Goal: Find contact information: Find contact information

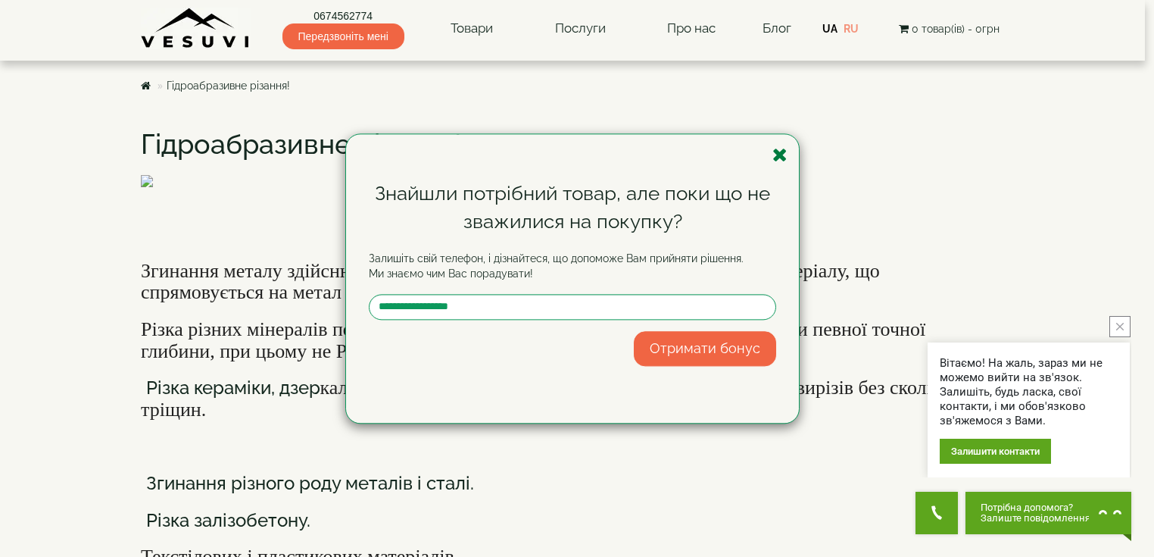
click at [782, 156] on icon "button" at bounding box center [779, 154] width 15 height 19
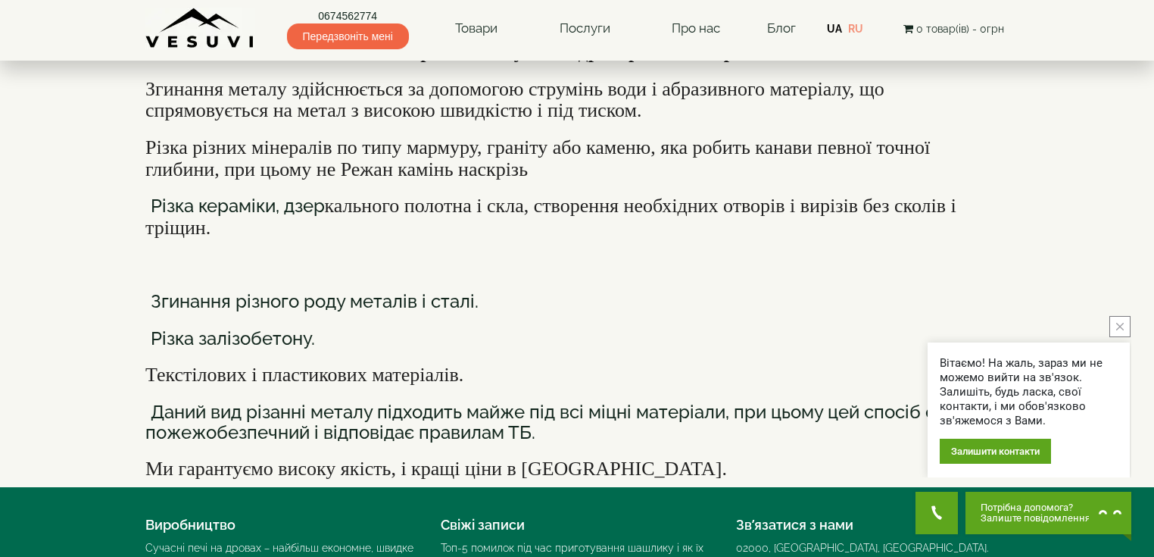
scroll to position [242, 0]
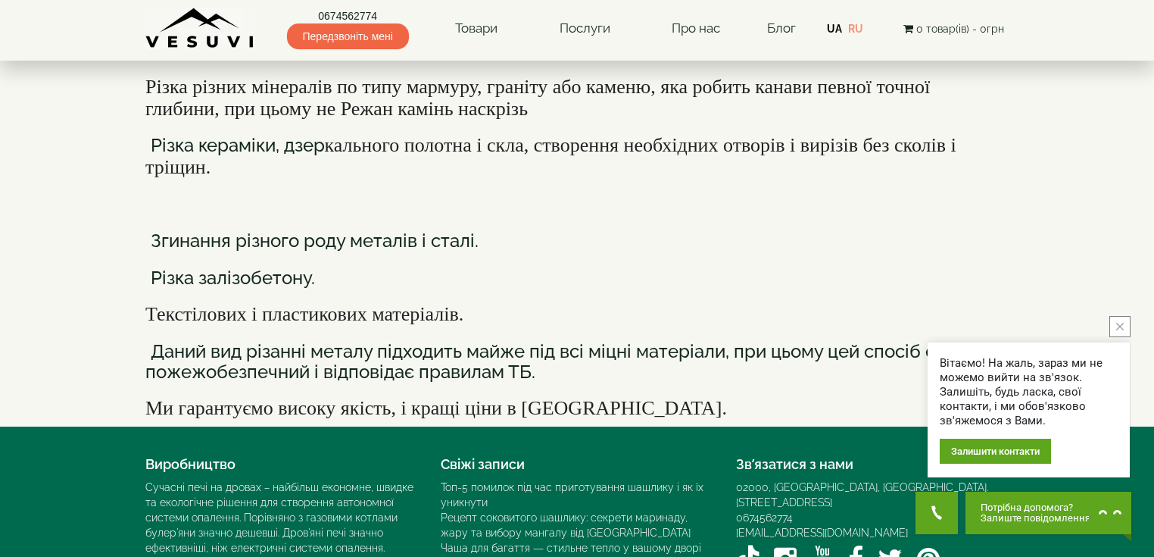
click at [1123, 326] on icon "close button" at bounding box center [1120, 327] width 8 height 8
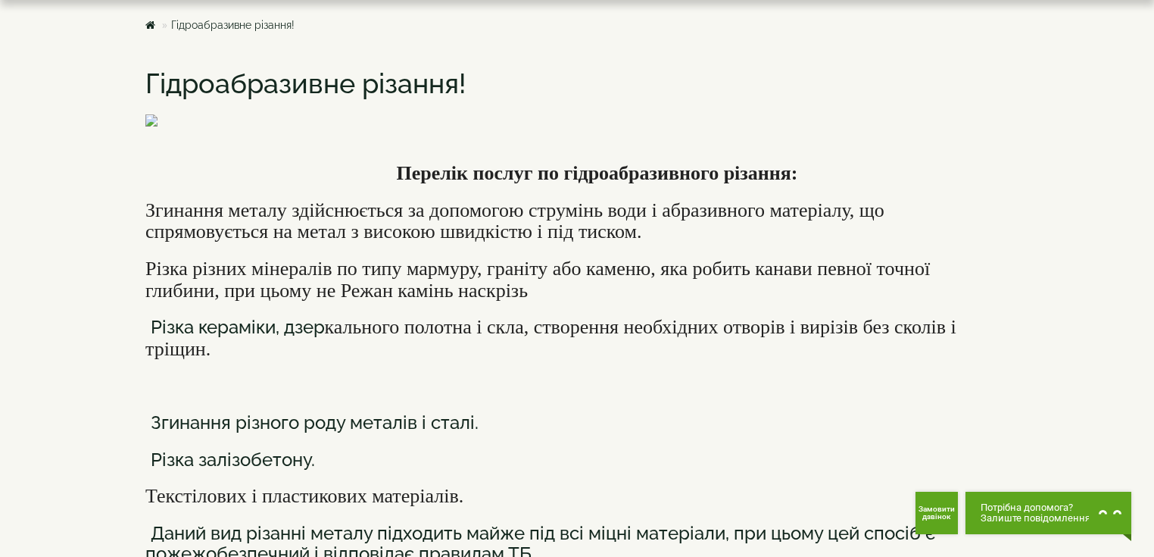
scroll to position [0, 0]
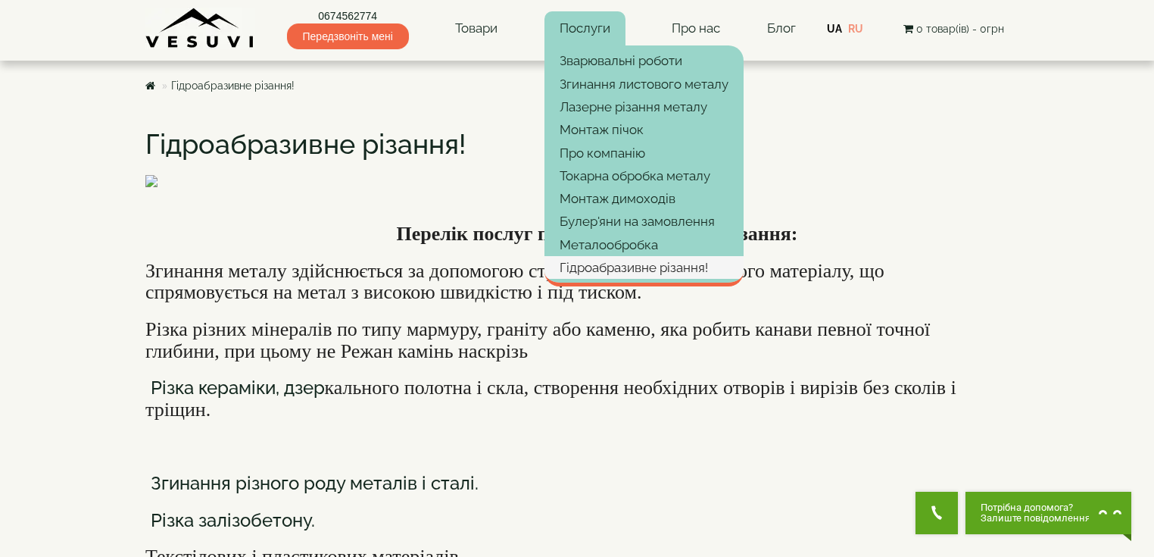
click at [675, 265] on link "Гідроабразивне різання!" at bounding box center [643, 267] width 199 height 23
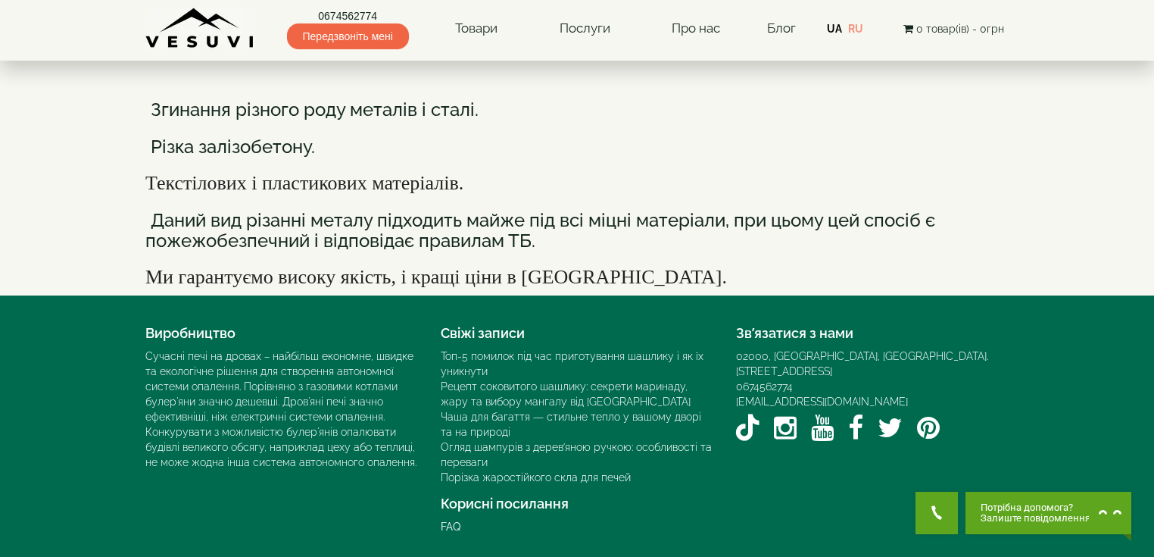
scroll to position [740, 0]
click at [839, 356] on div "02000, [GEOGRAPHIC_DATA], [GEOGRAPHIC_DATA]. [STREET_ADDRESS]" at bounding box center [872, 363] width 273 height 30
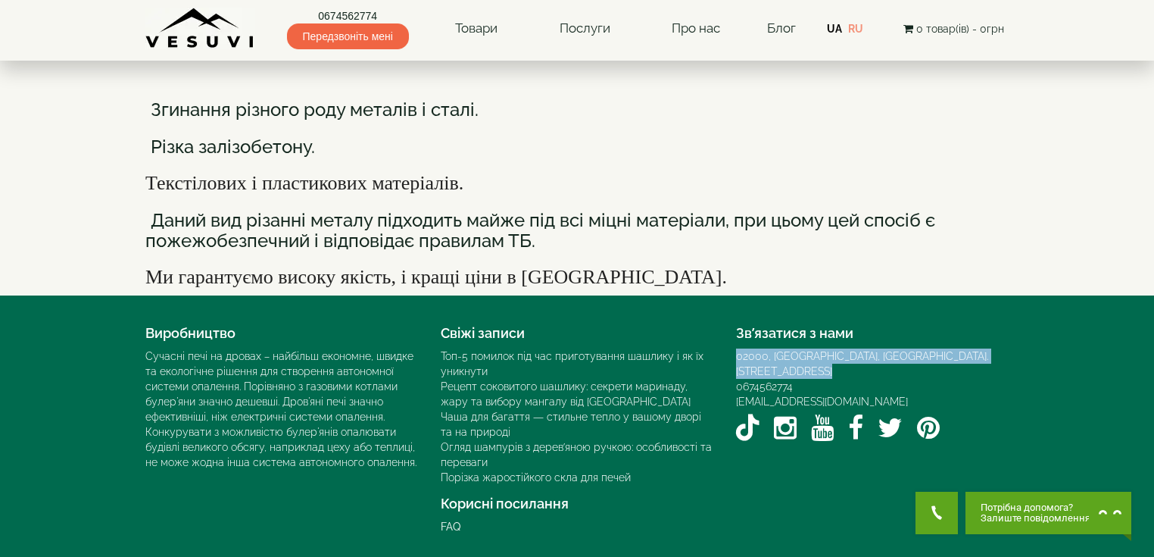
click at [839, 356] on div "02000, [GEOGRAPHIC_DATA], [GEOGRAPHIC_DATA]. [STREET_ADDRESS]" at bounding box center [872, 363] width 273 height 30
